Goal: Task Accomplishment & Management: Use online tool/utility

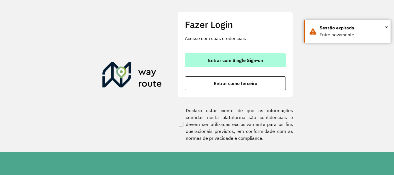
click at [246, 61] on span "Entrar com Single Sign-on" at bounding box center [235, 60] width 55 height 5
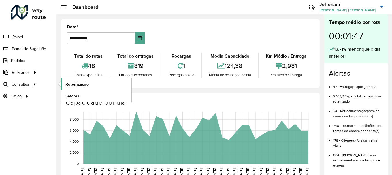
click at [73, 84] on span "Roteirização" at bounding box center [76, 84] width 23 height 6
click at [68, 95] on span "Setores" at bounding box center [72, 96] width 14 height 6
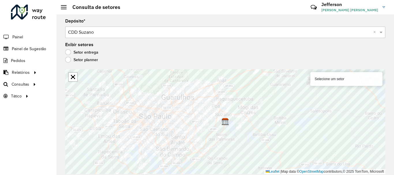
click at [67, 61] on label "Setor planner" at bounding box center [81, 60] width 33 height 6
click at [67, 50] on label "Setor entrega" at bounding box center [81, 52] width 33 height 6
click at [73, 79] on link "Abrir mapa em tela cheia" at bounding box center [73, 77] width 9 height 9
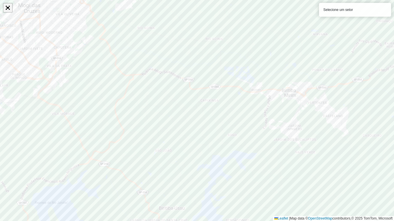
click at [7, 7] on link "Abrir mapa em tela cheia" at bounding box center [7, 7] width 9 height 9
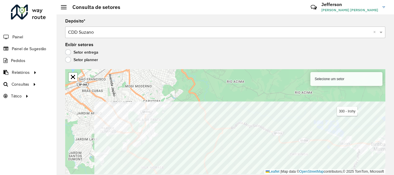
click at [287, 175] on html "Aguarde... Pop-up bloqueado! Seu navegador bloqueou automáticamente a abertura …" at bounding box center [197, 87] width 394 height 175
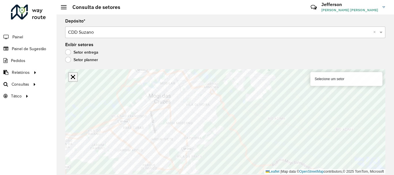
click at [76, 75] on link "Abrir mapa em tela cheia" at bounding box center [73, 77] width 9 height 9
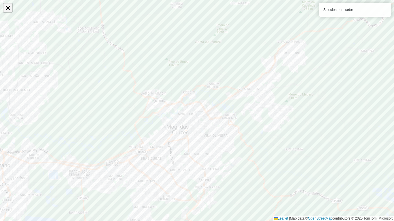
click at [9, 7] on link "Abrir mapa em tela cheia" at bounding box center [7, 7] width 9 height 9
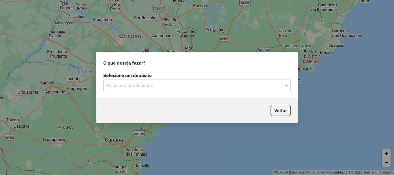
click at [252, 84] on input "text" at bounding box center [191, 85] width 170 height 7
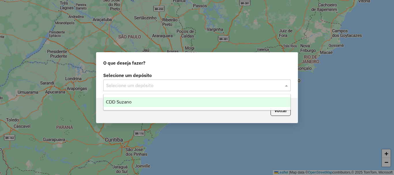
click at [183, 99] on div "CDD Suzano" at bounding box center [196, 102] width 187 height 10
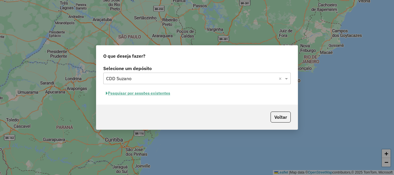
click at [156, 93] on button "Pesquisar por sessões existentes" at bounding box center [137, 93] width 69 height 9
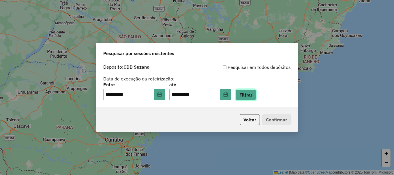
click at [256, 95] on button "Filtrar" at bounding box center [245, 94] width 20 height 11
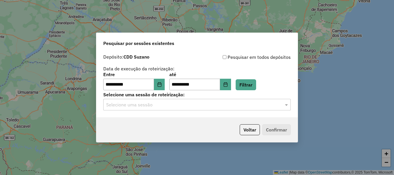
click at [220, 106] on input "text" at bounding box center [191, 104] width 170 height 7
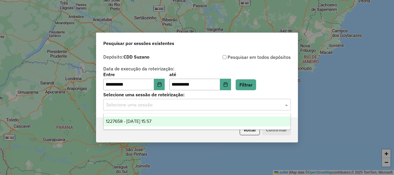
click at [177, 119] on div "1227658 - 11/08/2025 15:57" at bounding box center [196, 121] width 187 height 10
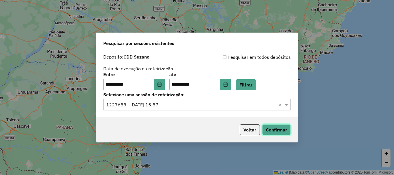
click at [277, 129] on button "Confirmar" at bounding box center [276, 129] width 29 height 11
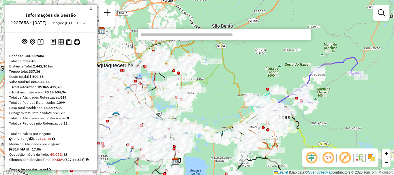
scroll to position [162, 0]
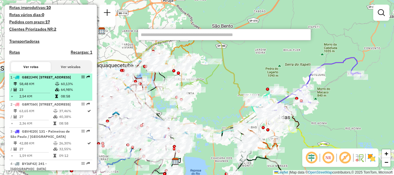
click at [82, 79] on em at bounding box center [82, 76] width 3 height 3
select select "**********"
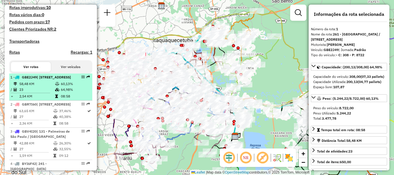
drag, startPoint x: 83, startPoint y: 87, endPoint x: 80, endPoint y: 86, distance: 3.4
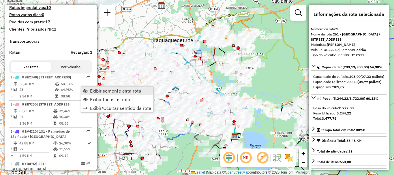
click at [101, 92] on span "Exibir somente esta rota" at bounding box center [115, 90] width 51 height 5
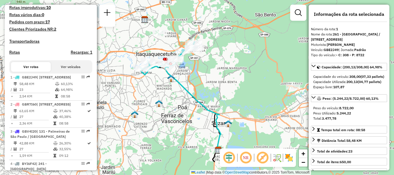
drag, startPoint x: 193, startPoint y: 93, endPoint x: 176, endPoint y: 107, distance: 21.7
click at [176, 107] on div "Janela de atendimento Grade de atendimento Capacidade Transportadoras Veículos …" at bounding box center [197, 87] width 394 height 175
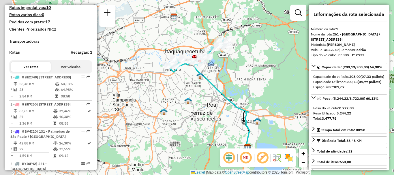
drag, startPoint x: 178, startPoint y: 46, endPoint x: 222, endPoint y: 72, distance: 51.9
click at [222, 72] on div "Janela de atendimento Grade de atendimento Capacidade Transportadoras Veículos …" at bounding box center [197, 87] width 394 height 175
click at [271, 82] on div "Janela de atendimento Grade de atendimento Capacidade Transportadoras Veículos …" at bounding box center [197, 87] width 394 height 175
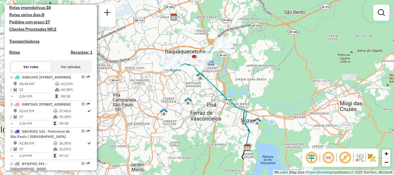
click at [344, 159] on em at bounding box center [345, 158] width 14 height 14
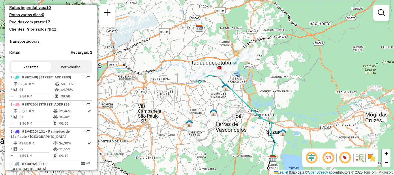
drag, startPoint x: 219, startPoint y: 67, endPoint x: 244, endPoint y: 78, distance: 27.7
click at [244, 78] on div "Janela de atendimento Grade de atendimento Capacidade Transportadoras Veículos …" at bounding box center [197, 87] width 394 height 175
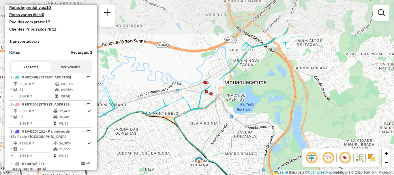
drag, startPoint x: 212, startPoint y: 61, endPoint x: 242, endPoint y: 107, distance: 54.4
click at [242, 107] on div "Janela de atendimento Grade de atendimento Capacidade Transportadoras Veículos …" at bounding box center [197, 87] width 394 height 175
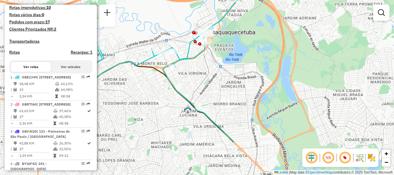
drag, startPoint x: 224, startPoint y: 131, endPoint x: 214, endPoint y: 81, distance: 51.3
click at [214, 81] on div "Janela de atendimento Grade de atendimento Capacidade Transportadoras Veículos …" at bounding box center [197, 87] width 394 height 175
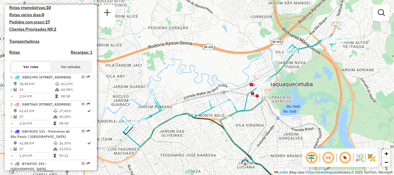
drag, startPoint x: 227, startPoint y: 115, endPoint x: 284, endPoint y: 167, distance: 77.3
click at [284, 167] on div "Janela de atendimento Grade de atendimento Capacidade Transportadoras Veículos …" at bounding box center [197, 87] width 394 height 175
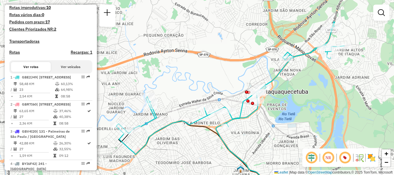
drag, startPoint x: 286, startPoint y: 138, endPoint x: 282, endPoint y: 145, distance: 8.8
click at [282, 145] on div "Janela de atendimento Grade de atendimento Capacidade Transportadoras Veículos …" at bounding box center [197, 87] width 394 height 175
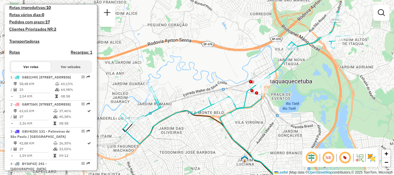
drag, startPoint x: 279, startPoint y: 109, endPoint x: 283, endPoint y: 98, distance: 11.8
click at [283, 98] on div "Janela de atendimento Grade de atendimento Capacidade Transportadoras Veículos …" at bounding box center [197, 87] width 394 height 175
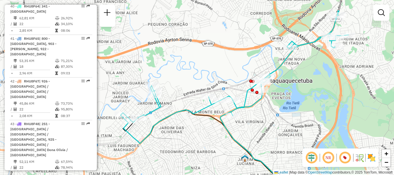
scroll to position [1812, 0]
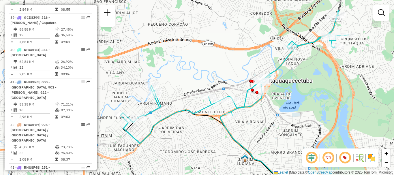
select select "**********"
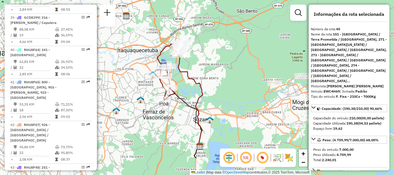
drag, startPoint x: 239, startPoint y: 73, endPoint x: 220, endPoint y: 85, distance: 22.1
click at [220, 85] on div "Janela de atendimento Grade de atendimento Capacidade Transportadoras Veículos …" at bounding box center [197, 87] width 394 height 175
click at [261, 159] on em at bounding box center [262, 158] width 14 height 14
click at [262, 159] on em at bounding box center [262, 158] width 14 height 14
click at [264, 161] on em at bounding box center [262, 158] width 14 height 14
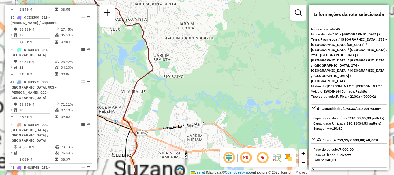
drag, startPoint x: 194, startPoint y: 90, endPoint x: 309, endPoint y: 89, distance: 114.7
click at [309, 89] on hb-router-mapa "Informações da Sessão 1227658 - [DATE] Criação: [DATE] 15:57 Depósito: CDD Suza…" at bounding box center [197, 87] width 394 height 175
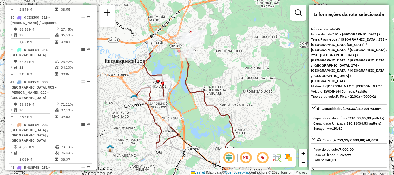
drag, startPoint x: 242, startPoint y: 67, endPoint x: 248, endPoint y: 135, distance: 68.0
click at [248, 135] on div "Janela de atendimento Grade de atendimento Capacidade Transportadoras Veículos …" at bounding box center [197, 87] width 394 height 175
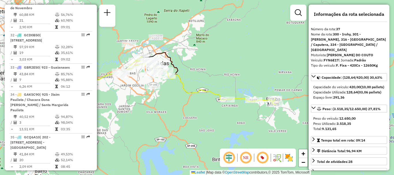
drag, startPoint x: 212, startPoint y: 113, endPoint x: 178, endPoint y: 106, distance: 34.7
click at [178, 106] on div "Janela de atendimento Grade de atendimento Capacidade Transportadoras Veículos …" at bounding box center [197, 87] width 394 height 175
click at [244, 124] on div "Janela de atendimento Grade de atendimento Capacidade Transportadoras Veículos …" at bounding box center [197, 87] width 394 height 175
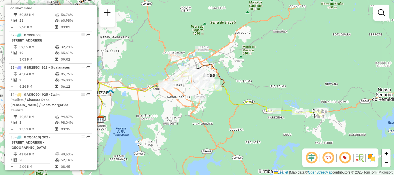
drag, startPoint x: 232, startPoint y: 125, endPoint x: 279, endPoint y: 137, distance: 47.9
click at [279, 137] on div "Janela de atendimento Grade de atendimento Capacidade Transportadoras Veículos …" at bounding box center [197, 87] width 394 height 175
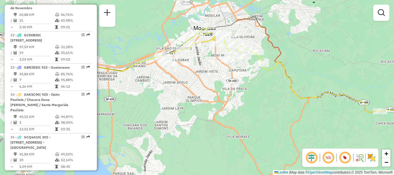
drag, startPoint x: 210, startPoint y: 95, endPoint x: 268, endPoint y: 103, distance: 59.3
click at [268, 103] on div "Janela de atendimento Grade de atendimento Capacidade Transportadoras Veículos …" at bounding box center [197, 87] width 394 height 175
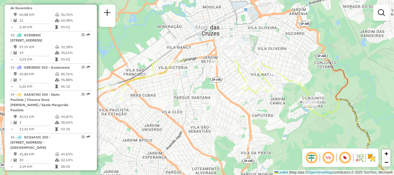
drag, startPoint x: 243, startPoint y: 76, endPoint x: 293, endPoint y: 153, distance: 92.0
click at [293, 153] on div "Janela de atendimento Grade de atendimento Capacidade Transportadoras Veículos …" at bounding box center [197, 87] width 394 height 175
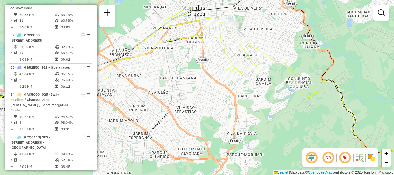
drag, startPoint x: 289, startPoint y: 129, endPoint x: 275, endPoint y: 109, distance: 24.2
click at [275, 109] on div "Janela de atendimento Grade de atendimento Capacidade Transportadoras Veículos …" at bounding box center [197, 87] width 394 height 175
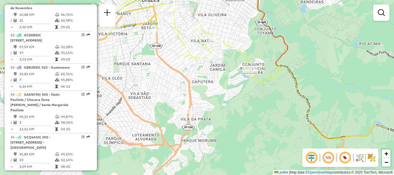
drag, startPoint x: 310, startPoint y: 115, endPoint x: 245, endPoint y: 101, distance: 66.6
click at [245, 101] on div "Janela de atendimento Grade de atendimento Capacidade Transportadoras Veículos …" at bounding box center [197, 87] width 394 height 175
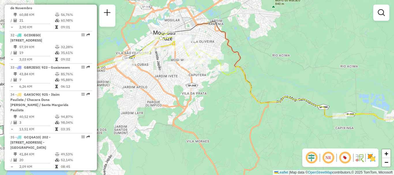
drag, startPoint x: 279, startPoint y: 124, endPoint x: 257, endPoint y: 105, distance: 28.2
click at [257, 105] on icon at bounding box center [267, 75] width 291 height 90
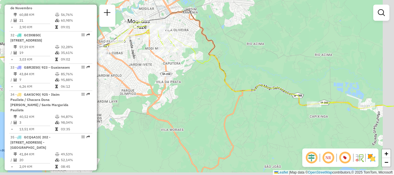
drag, startPoint x: 321, startPoint y: 127, endPoint x: 297, endPoint y: 116, distance: 26.3
click at [297, 116] on div "Janela de atendimento Grade de atendimento Capacidade Transportadoras Veículos …" at bounding box center [197, 87] width 394 height 175
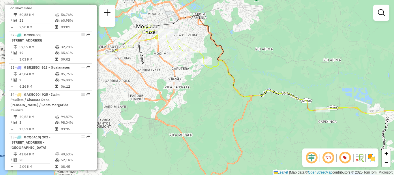
drag, startPoint x: 289, startPoint y: 115, endPoint x: 276, endPoint y: 127, distance: 17.5
click at [276, 127] on div "Janela de atendimento Grade de atendimento Capacidade Transportadoras Veículos …" at bounding box center [197, 87] width 394 height 175
click at [344, 156] on em at bounding box center [345, 158] width 14 height 14
click at [240, 121] on div "Janela de atendimento Grade de atendimento Capacidade Transportadoras Veículos …" at bounding box center [197, 87] width 394 height 175
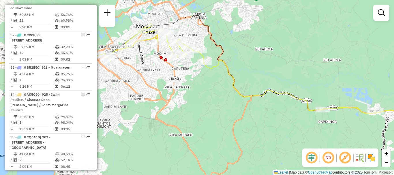
click at [348, 157] on em at bounding box center [345, 158] width 14 height 14
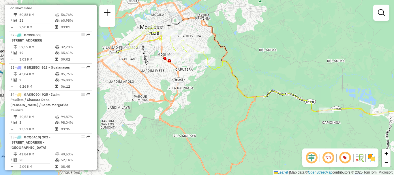
drag, startPoint x: 273, startPoint y: 124, endPoint x: 277, endPoint y: 125, distance: 3.8
click at [277, 125] on div "Janela de atendimento Grade de atendimento Capacidade Transportadoras Veículos …" at bounding box center [197, 87] width 394 height 175
click at [97, 86] on div "Janela de atendimento Grade de atendimento Capacidade Transportadoras Veículos …" at bounding box center [197, 87] width 394 height 175
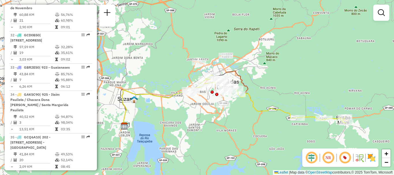
drag, startPoint x: 345, startPoint y: 131, endPoint x: 303, endPoint y: 128, distance: 41.4
click at [303, 128] on div "Janela de atendimento Grade de atendimento Capacidade Transportadoras Veículos …" at bounding box center [197, 87] width 394 height 175
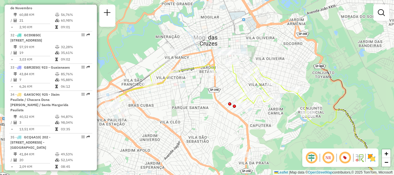
drag, startPoint x: 201, startPoint y: 68, endPoint x: 359, endPoint y: 150, distance: 178.0
click at [359, 150] on hb-router-mapa "Informações da Sessão 1227658 - [DATE] Criação: [DATE] 15:57 Depósito: CDD Suza…" at bounding box center [197, 87] width 394 height 175
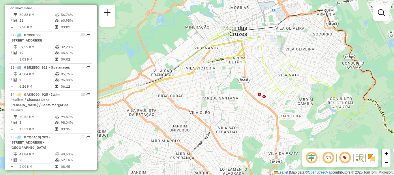
drag, startPoint x: 228, startPoint y: 131, endPoint x: 258, endPoint y: 121, distance: 31.2
click at [258, 121] on div "Janela de atendimento Grade de atendimento Capacidade Transportadoras Veículos …" at bounding box center [197, 87] width 394 height 175
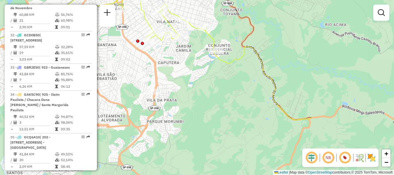
drag, startPoint x: 314, startPoint y: 111, endPoint x: 187, endPoint y: 55, distance: 139.4
click at [187, 55] on div "Janela de atendimento Grade de atendimento Capacidade Transportadoras Veículos …" at bounding box center [197, 87] width 394 height 175
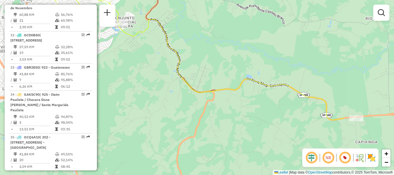
drag, startPoint x: 278, startPoint y: 83, endPoint x: 177, endPoint y: 54, distance: 104.5
click at [177, 54] on div "Janela de atendimento Grade de atendimento Capacidade Transportadoras Veículos …" at bounding box center [197, 87] width 394 height 175
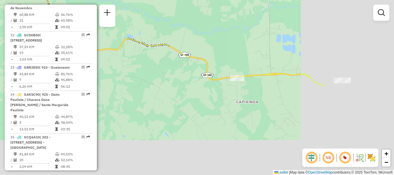
drag, startPoint x: 310, startPoint y: 103, endPoint x: 203, endPoint y: 67, distance: 113.4
click at [203, 67] on div "Janela de atendimento Grade de atendimento Capacidade Transportadoras Veículos …" at bounding box center [197, 87] width 394 height 175
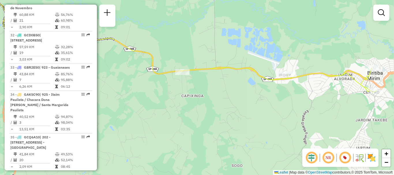
drag, startPoint x: 345, startPoint y: 101, endPoint x: 267, endPoint y: 91, distance: 79.0
click at [267, 91] on div "Janela de atendimento Grade de atendimento Capacidade Transportadoras Veículos …" at bounding box center [197, 87] width 394 height 175
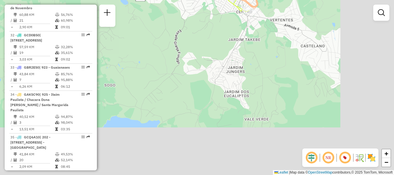
drag, startPoint x: 322, startPoint y: 84, endPoint x: 219, endPoint y: 7, distance: 128.9
click at [219, 7] on div "Janela de atendimento Grade de atendimento Capacidade Transportadoras Veículos …" at bounding box center [197, 87] width 394 height 175
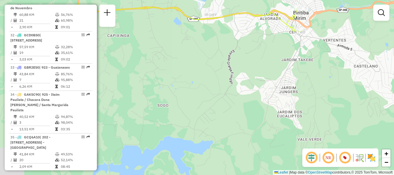
drag, startPoint x: 223, startPoint y: 37, endPoint x: 276, endPoint y: 57, distance: 56.7
click at [276, 57] on div "Janela de atendimento Grade de atendimento Capacidade Transportadoras Veículos …" at bounding box center [197, 87] width 394 height 175
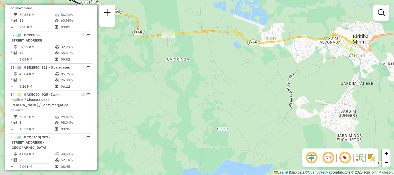
drag, startPoint x: 222, startPoint y: 44, endPoint x: 281, endPoint y: 68, distance: 64.2
click at [281, 68] on div "Janela de atendimento Grade de atendimento Capacidade Transportadoras Veículos …" at bounding box center [197, 87] width 394 height 175
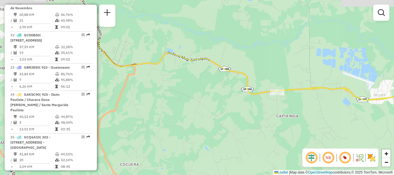
drag, startPoint x: 195, startPoint y: 68, endPoint x: 304, endPoint y: 124, distance: 123.1
click at [304, 124] on div "Janela de atendimento Grade de atendimento Capacidade Transportadoras Veículos …" at bounding box center [197, 87] width 394 height 175
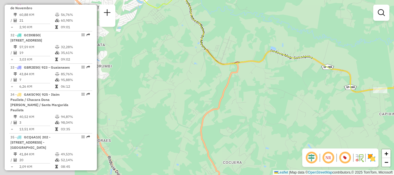
drag, startPoint x: 221, startPoint y: 101, endPoint x: 363, endPoint y: 97, distance: 142.1
click at [365, 97] on div "Janela de atendimento Grade de atendimento Capacidade Transportadoras Veículos …" at bounding box center [197, 87] width 394 height 175
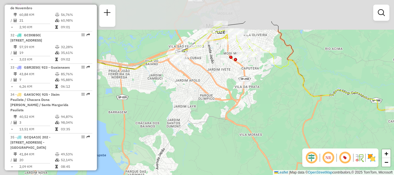
drag, startPoint x: 202, startPoint y: 59, endPoint x: 281, endPoint y: 98, distance: 88.3
click at [281, 98] on div "Janela de atendimento Grade de atendimento Capacidade Transportadoras Veículos …" at bounding box center [197, 87] width 394 height 175
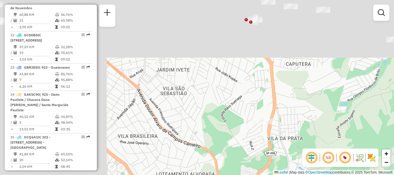
drag, startPoint x: 249, startPoint y: 74, endPoint x: 339, endPoint y: 128, distance: 104.6
click at [339, 128] on div "Janela de atendimento Grade de atendimento Capacidade Transportadoras Veículos …" at bounding box center [197, 87] width 394 height 175
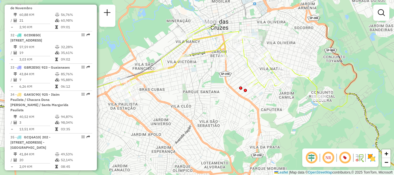
drag, startPoint x: 308, startPoint y: 82, endPoint x: 281, endPoint y: 124, distance: 50.4
click at [281, 124] on div "Janela de atendimento Grade de atendimento Capacidade Transportadoras Veículos …" at bounding box center [197, 87] width 394 height 175
